Goal: Task Accomplishment & Management: Manage account settings

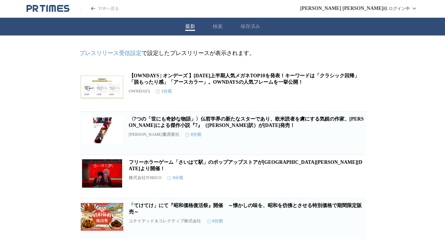
click at [126, 53] on link "プレスリリース受信設定" at bounding box center [110, 53] width 62 height 6
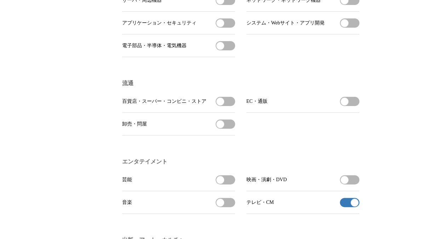
scroll to position [626, 0]
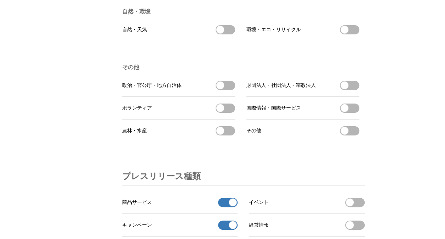
scroll to position [2296, 0]
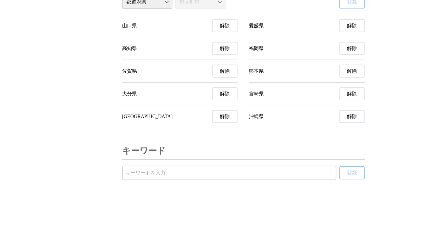
scroll to position [2549, 0]
